Goal: Information Seeking & Learning: Compare options

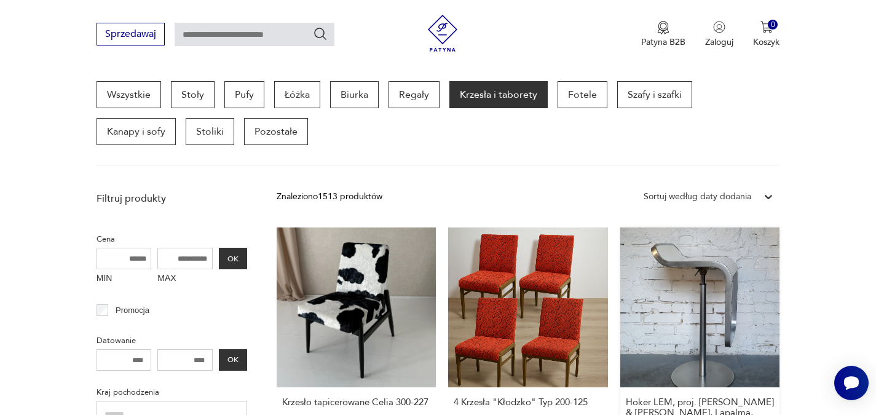
scroll to position [387, 0]
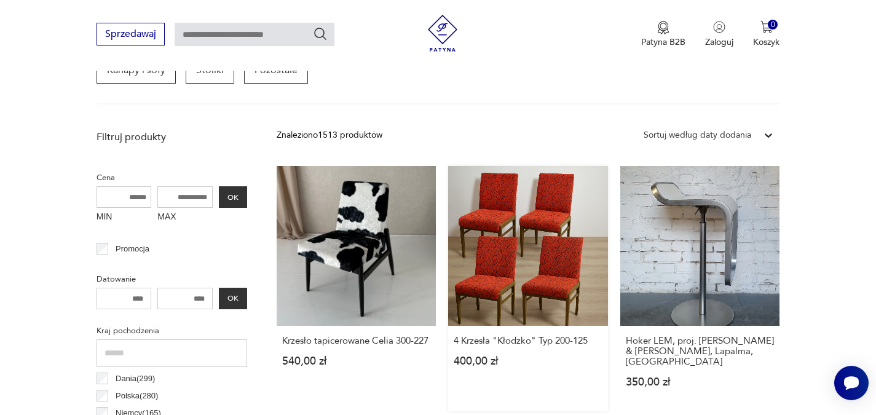
click at [539, 267] on link "4 Krzesła "Kłodzko" Typ [PHONE_NUMBER],00 zł" at bounding box center [528, 288] width 160 height 245
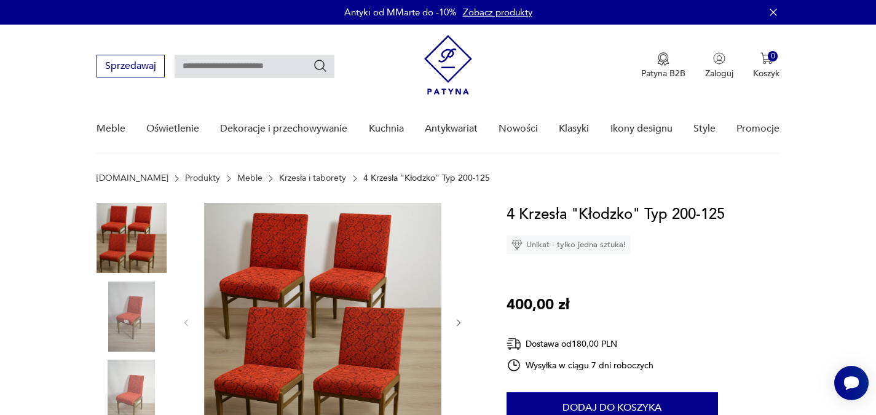
click at [398, 304] on img at bounding box center [322, 321] width 237 height 237
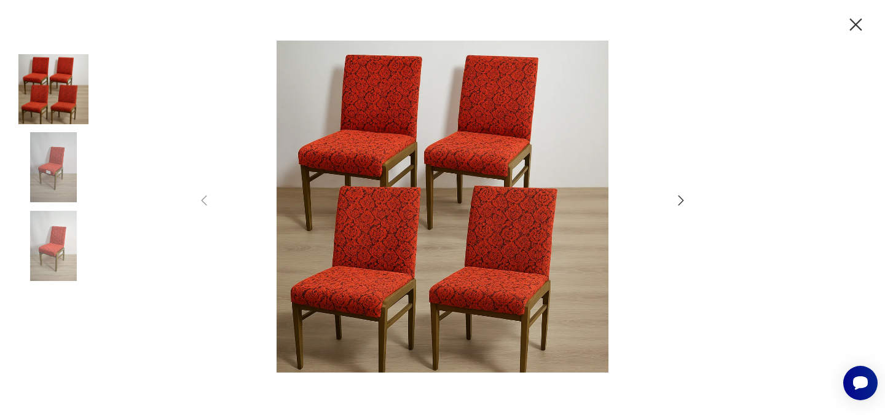
click at [855, 22] on icon "button" at bounding box center [856, 25] width 22 height 22
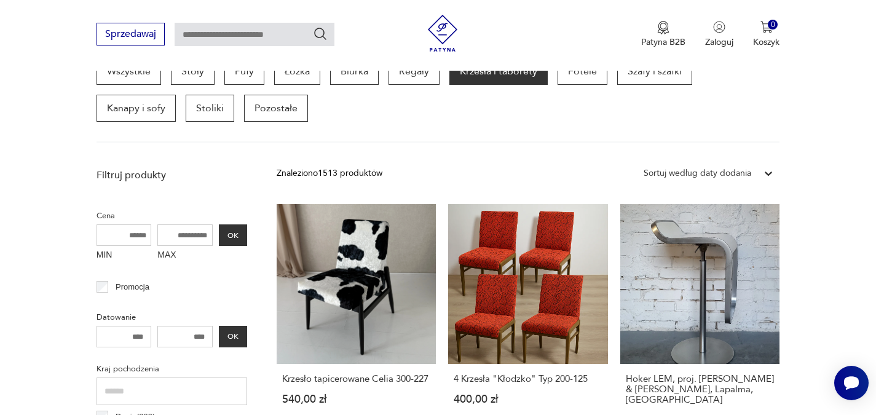
scroll to position [326, 0]
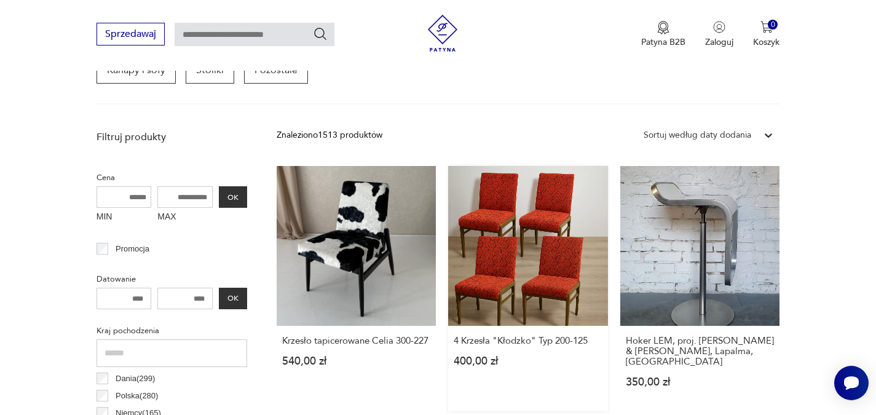
click at [514, 280] on link "4 Krzesła "Kłodzko" Typ [PHONE_NUMBER],00 zł" at bounding box center [528, 288] width 160 height 245
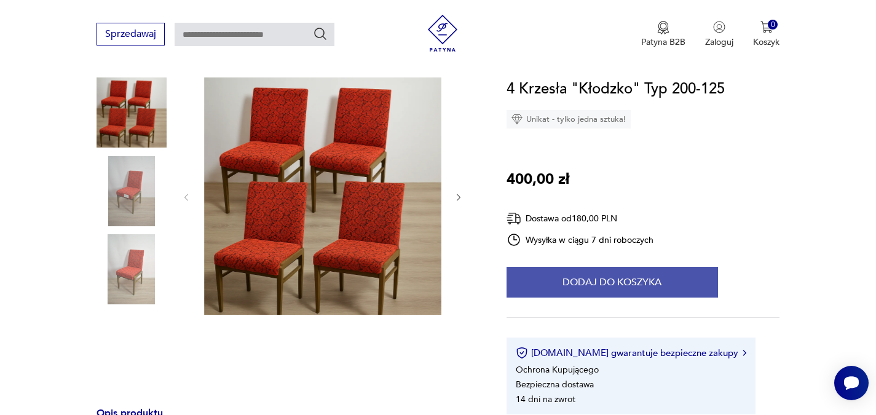
scroll to position [123, 0]
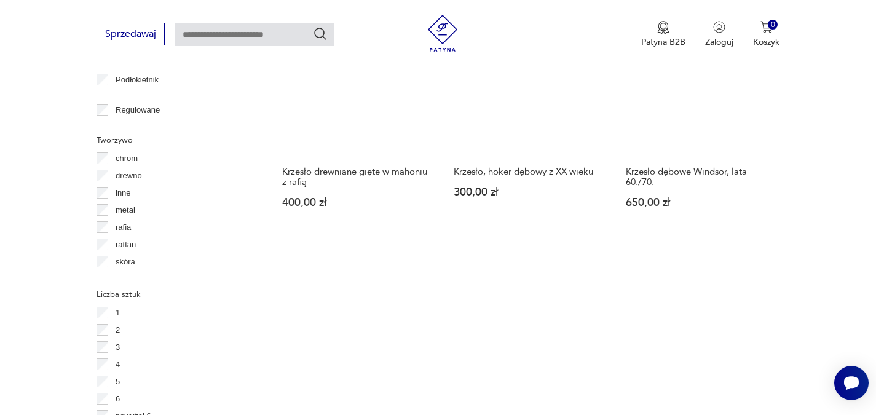
scroll to position [1778, 0]
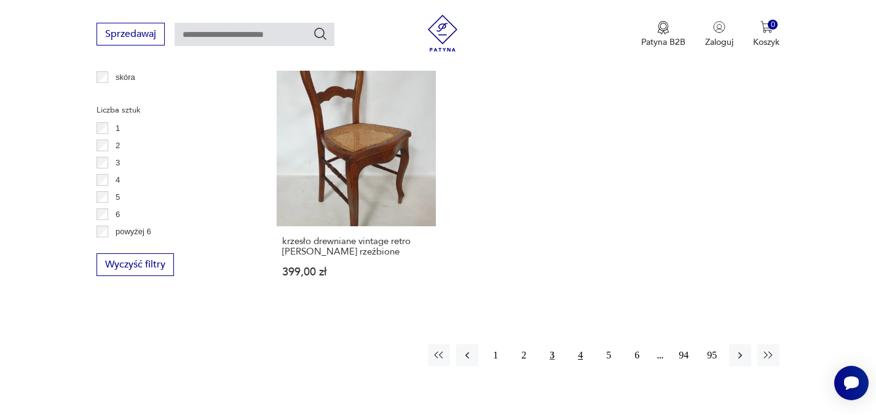
click at [578, 347] on button "4" at bounding box center [580, 355] width 22 height 22
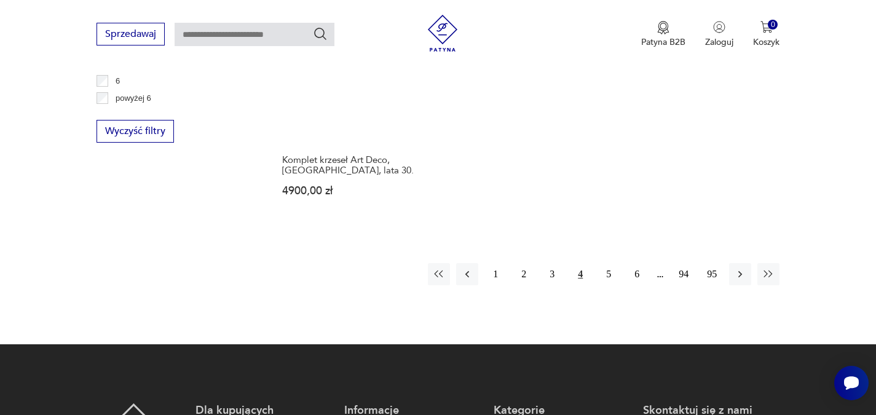
scroll to position [1925, 0]
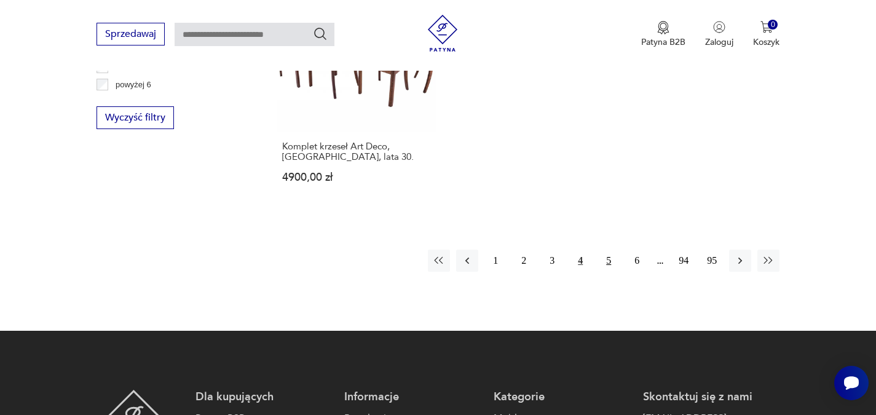
click at [608, 250] on button "5" at bounding box center [608, 261] width 22 height 22
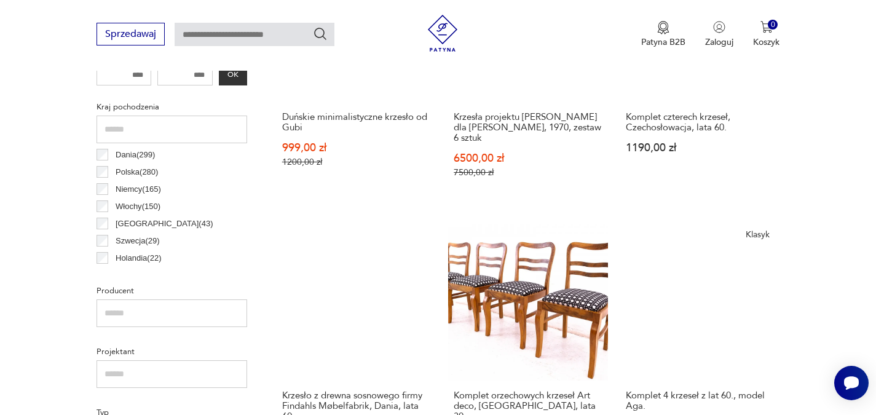
scroll to position [634, 0]
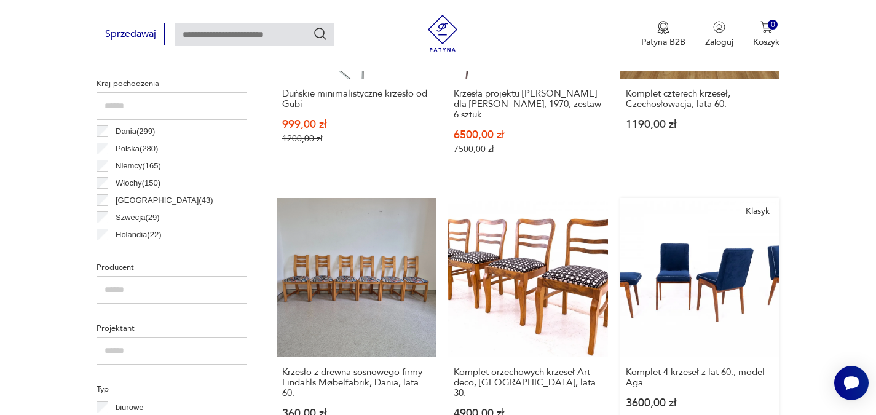
click at [667, 276] on link "Klasyk Komplet 4 krzeseł z lat 60., model Aga. 3600,00 zł" at bounding box center [700, 320] width 160 height 245
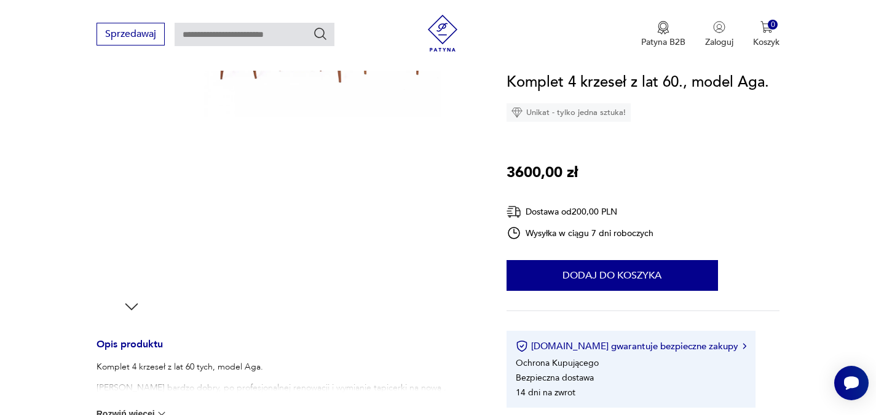
scroll to position [246, 0]
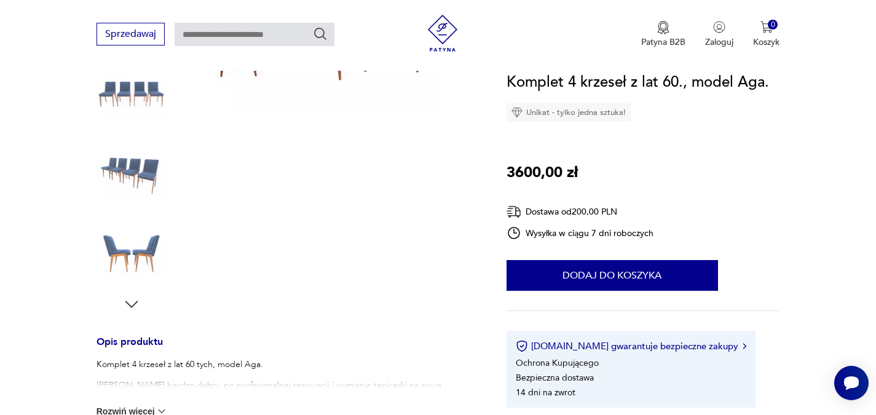
click at [122, 253] on img at bounding box center [131, 252] width 70 height 70
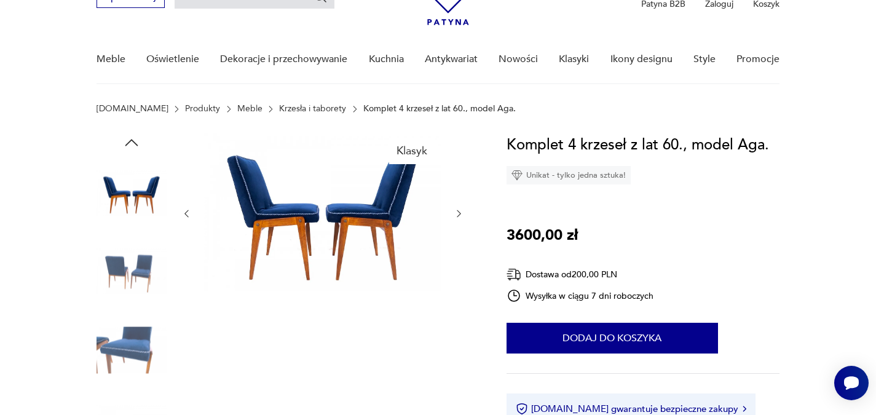
scroll to position [61, 0]
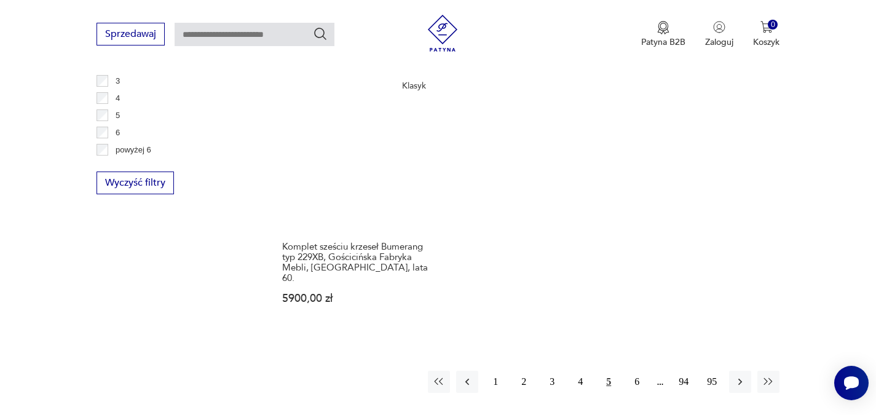
scroll to position [1860, 0]
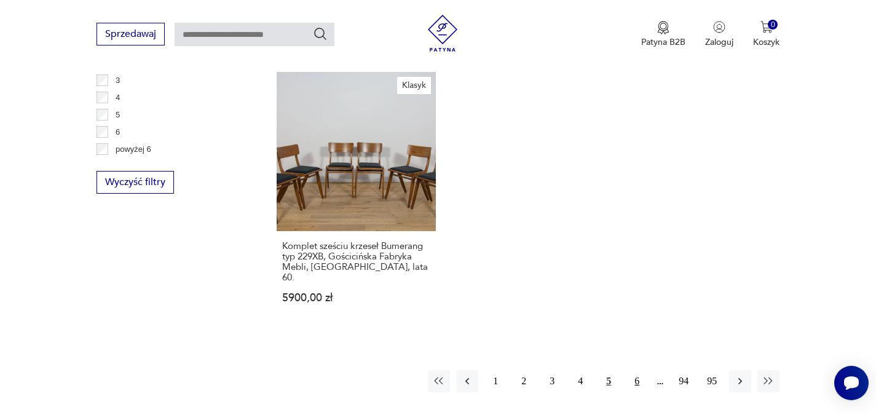
click at [640, 370] on button "6" at bounding box center [637, 381] width 22 height 22
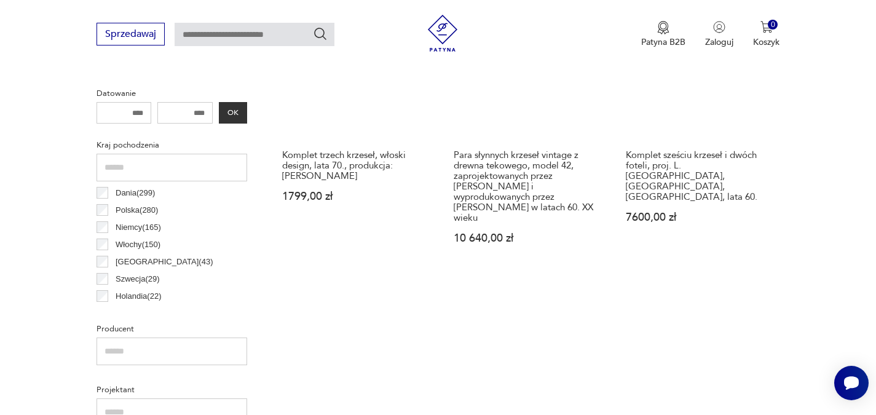
scroll to position [696, 0]
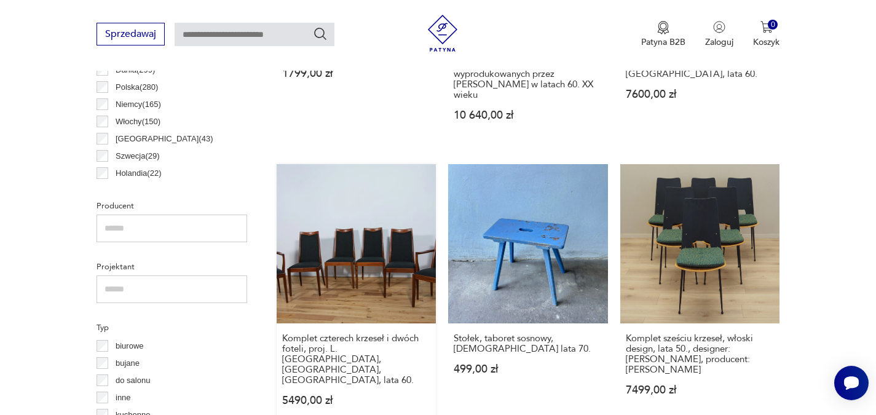
click at [390, 240] on link "Komplet czterech krzeseł i dwóch foteli, proj. L. Dandy, G-Plan, [GEOGRAPHIC_DA…" at bounding box center [357, 297] width 160 height 266
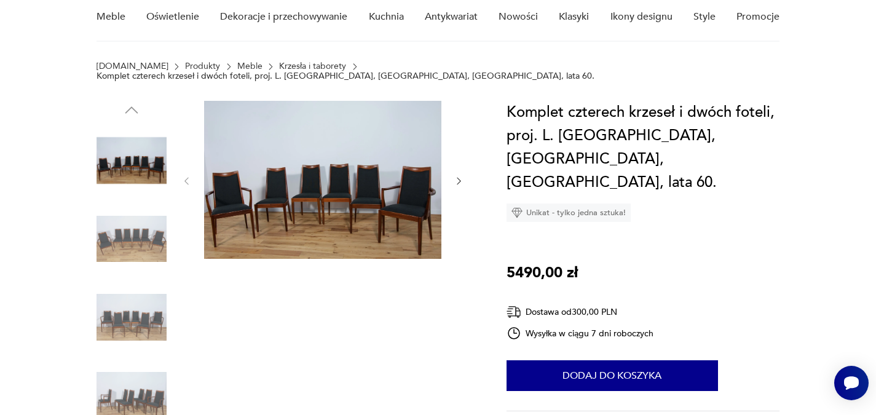
scroll to position [123, 0]
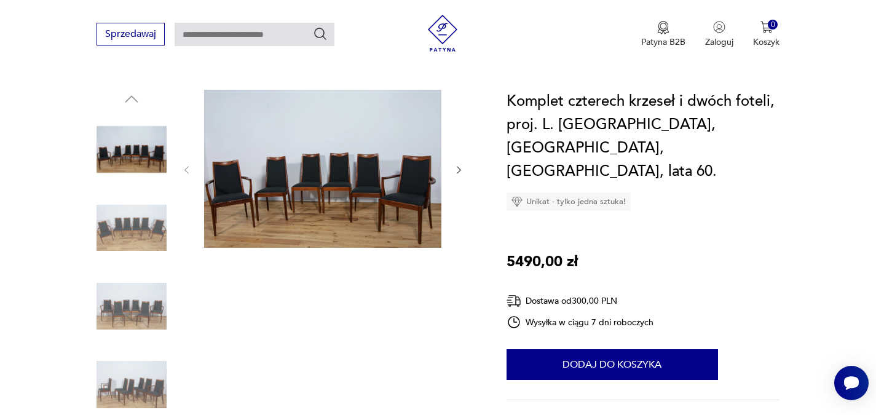
click at [134, 377] on img at bounding box center [131, 385] width 70 height 70
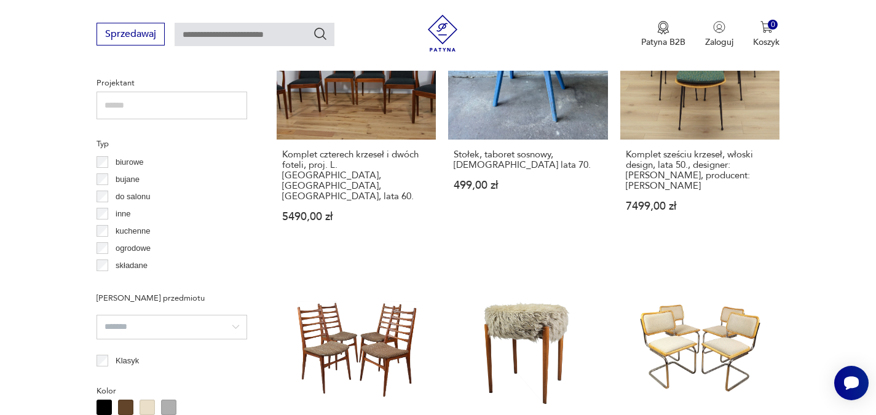
scroll to position [15, 0]
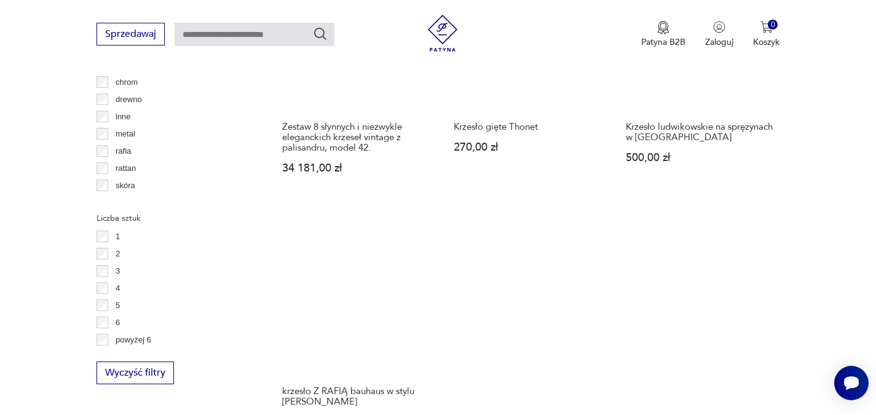
scroll to position [1740, 0]
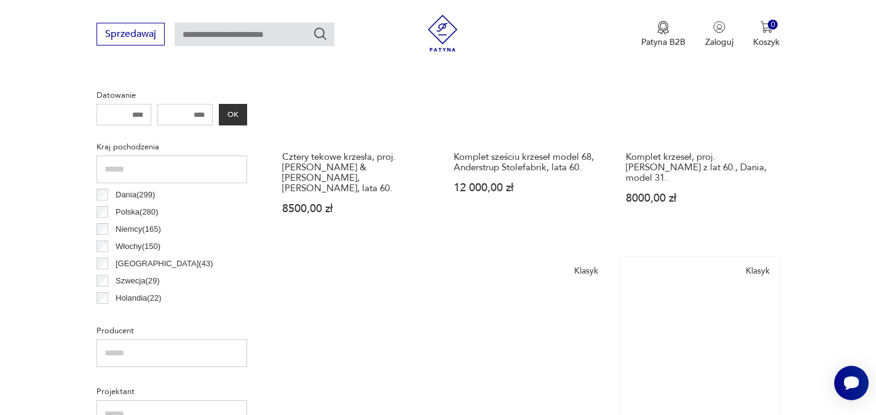
scroll to position [573, 0]
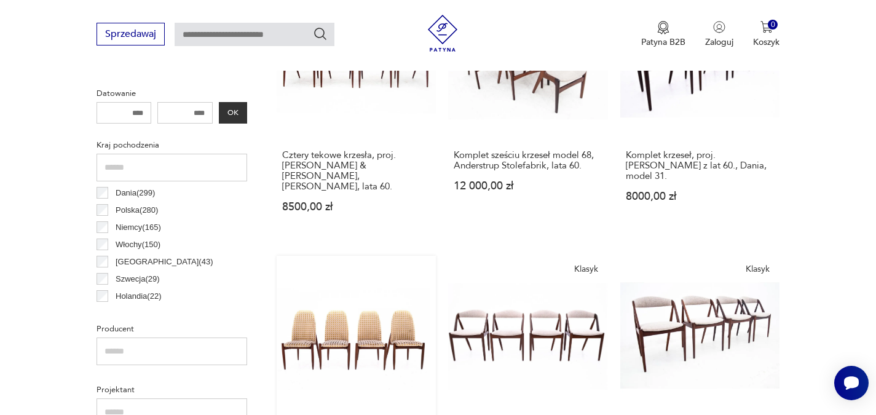
click at [371, 336] on link "Komplet 4 krzeseł, Czechosłowacja, lata 50. 5000,00 zł" at bounding box center [357, 378] width 160 height 245
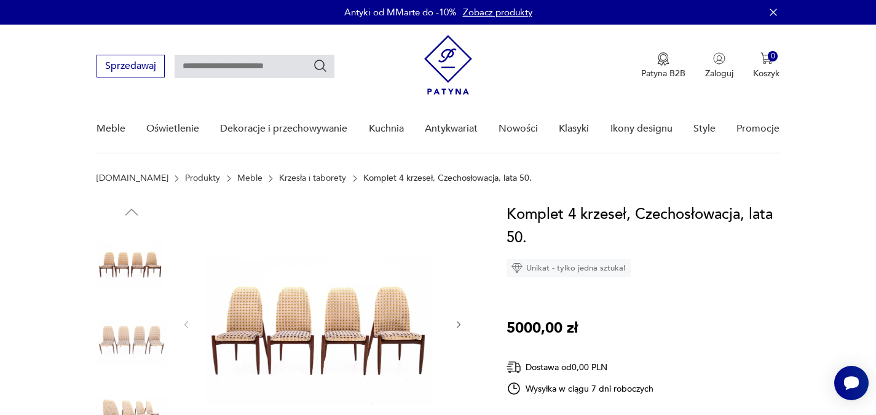
click at [337, 329] on img at bounding box center [322, 323] width 237 height 241
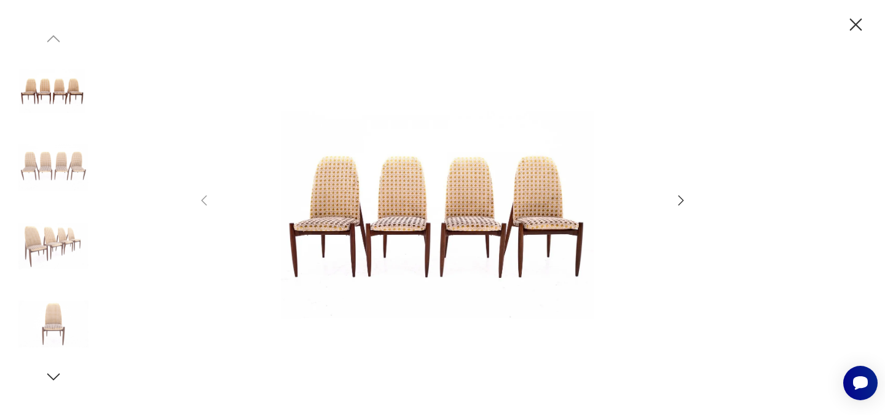
click at [680, 201] on icon "button" at bounding box center [681, 200] width 15 height 15
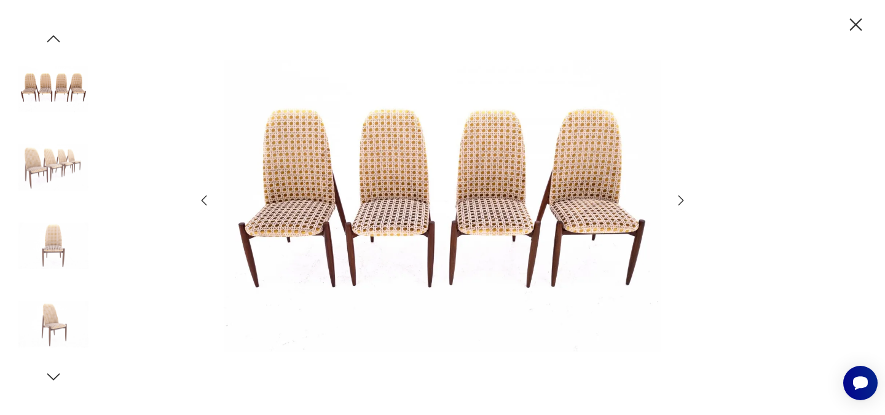
click at [680, 201] on icon "button" at bounding box center [681, 200] width 15 height 15
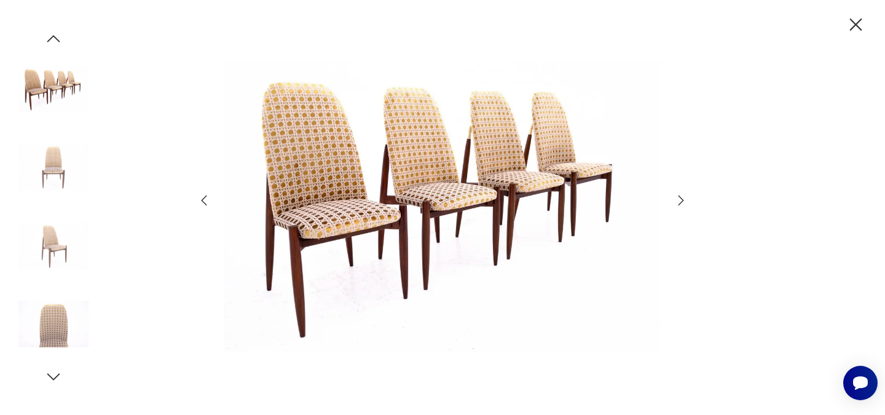
click at [680, 201] on icon "button" at bounding box center [681, 200] width 15 height 15
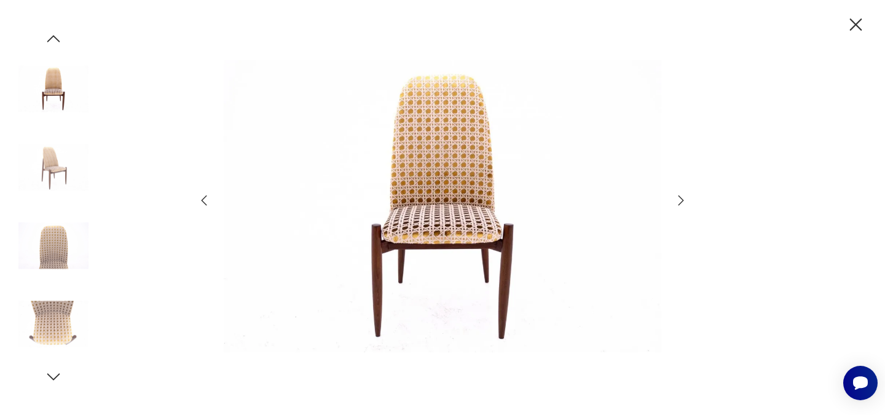
click at [680, 201] on icon "button" at bounding box center [681, 200] width 15 height 15
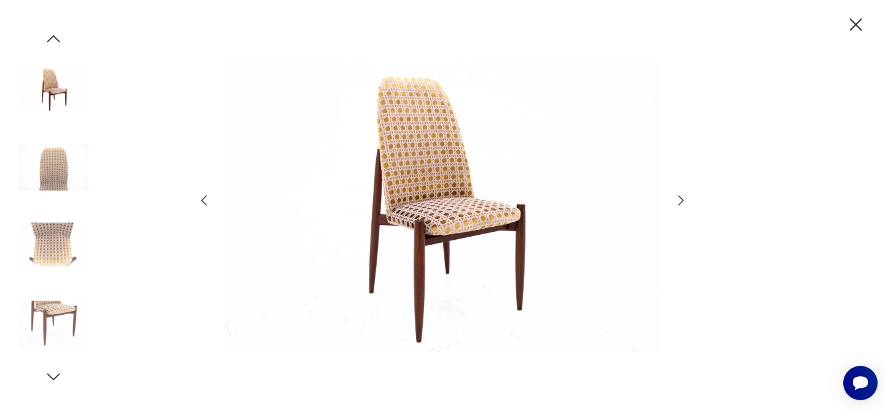
click at [680, 201] on icon "button" at bounding box center [681, 200] width 15 height 15
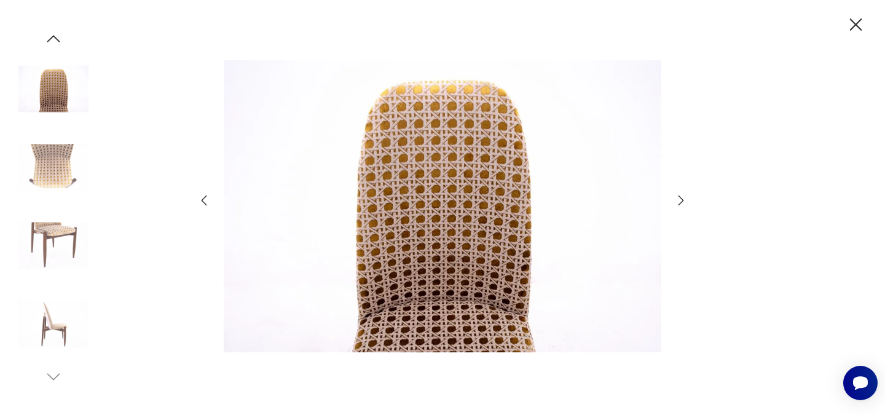
click at [852, 28] on icon "button" at bounding box center [856, 24] width 12 height 12
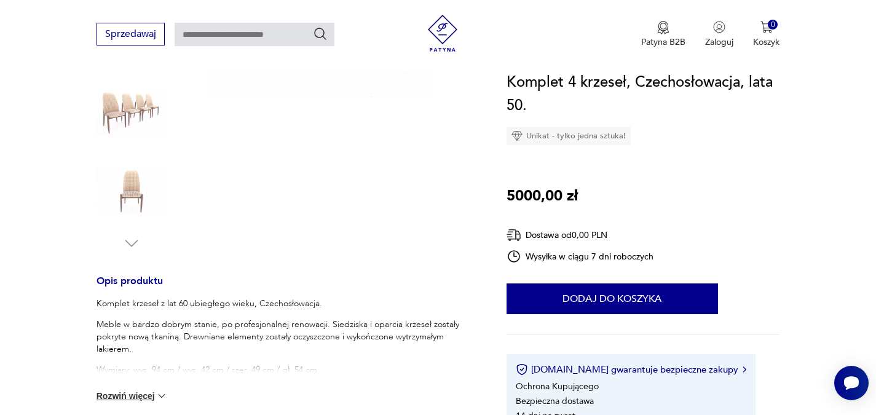
scroll to position [307, 0]
click at [112, 393] on button "Rozwiń więcej" at bounding box center [131, 395] width 71 height 12
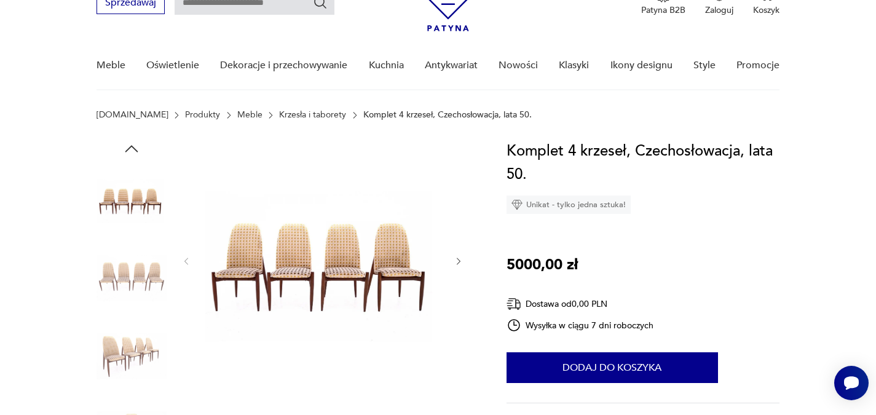
scroll to position [61, 0]
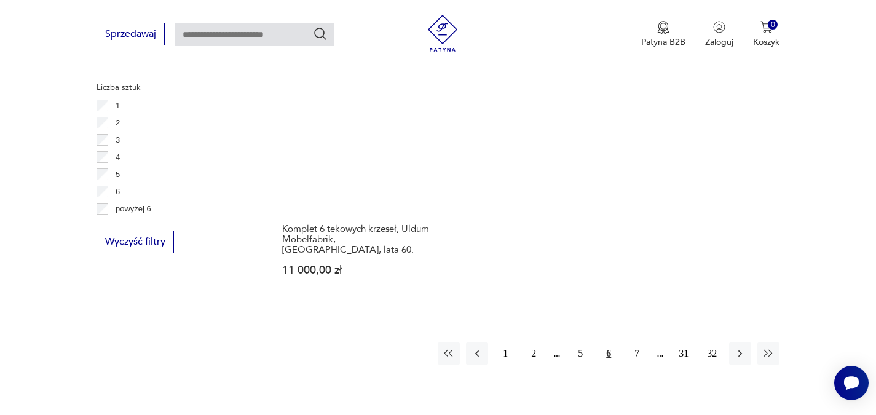
scroll to position [1802, 0]
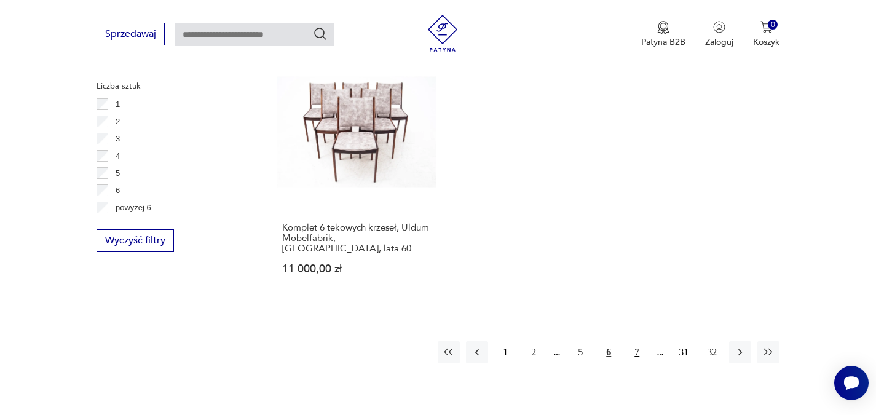
click at [639, 341] on button "7" at bounding box center [637, 352] width 22 height 22
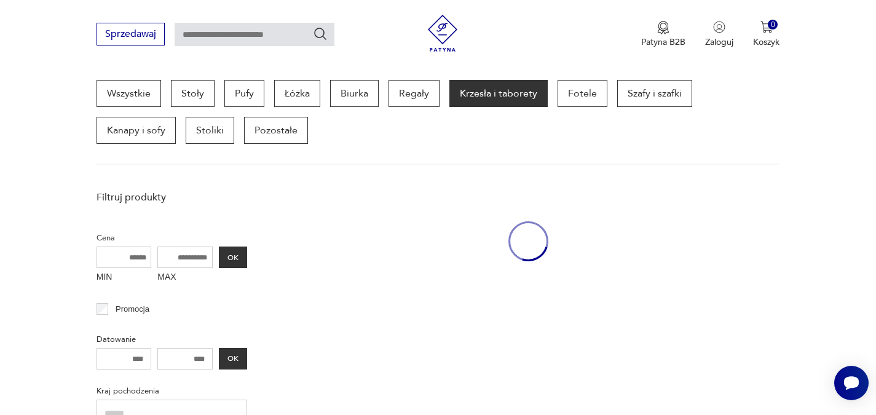
scroll to position [327, 0]
